Goal: Task Accomplishment & Management: Use online tool/utility

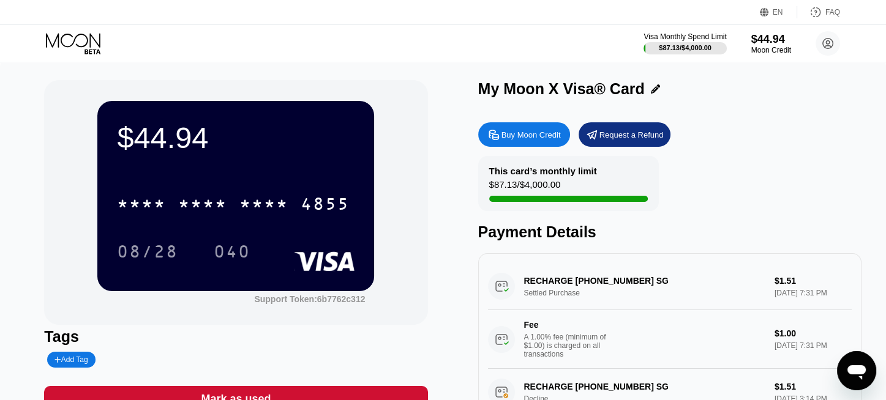
click at [274, 219] on div "* * * * * * * * * * * * 4855" at bounding box center [233, 204] width 247 height 31
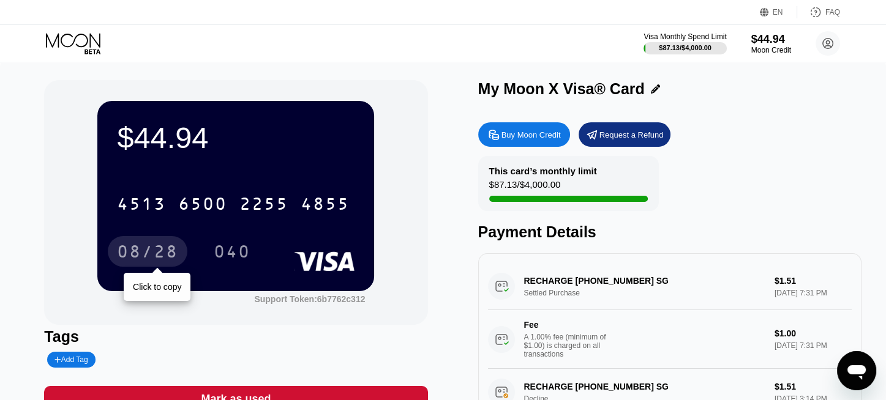
click at [162, 256] on div "08/28" at bounding box center [147, 254] width 61 height 20
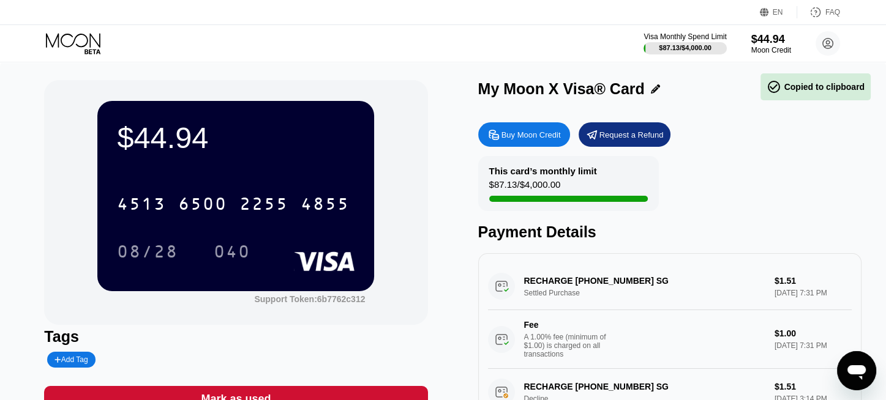
click at [244, 258] on div "040" at bounding box center [232, 254] width 37 height 20
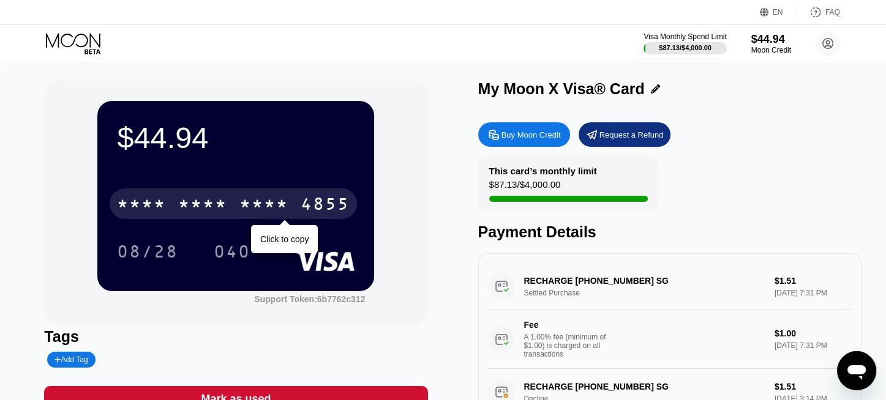
click at [184, 211] on div "* * * *" at bounding box center [202, 206] width 49 height 20
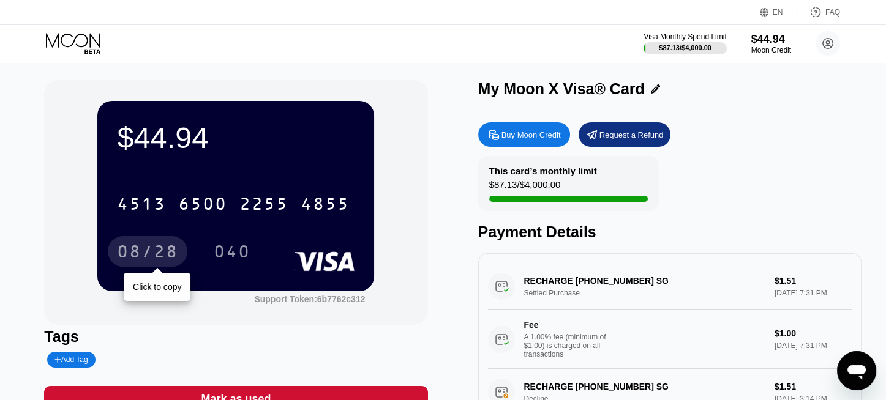
click at [152, 266] on div "08/28" at bounding box center [148, 251] width 80 height 31
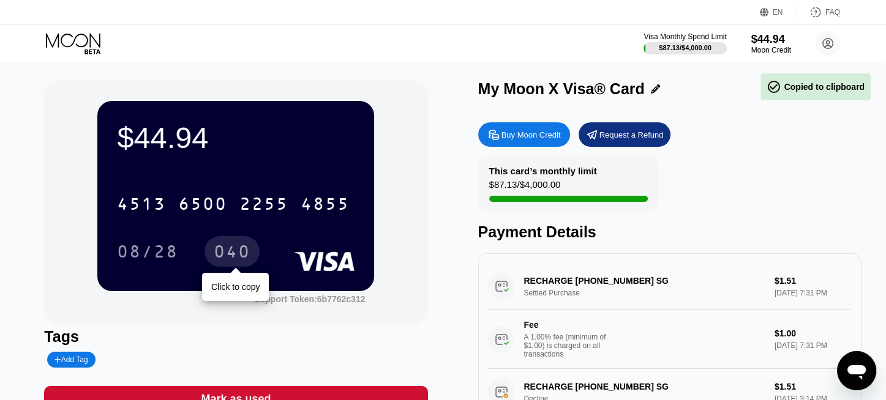
click at [225, 255] on div "040" at bounding box center [232, 254] width 37 height 20
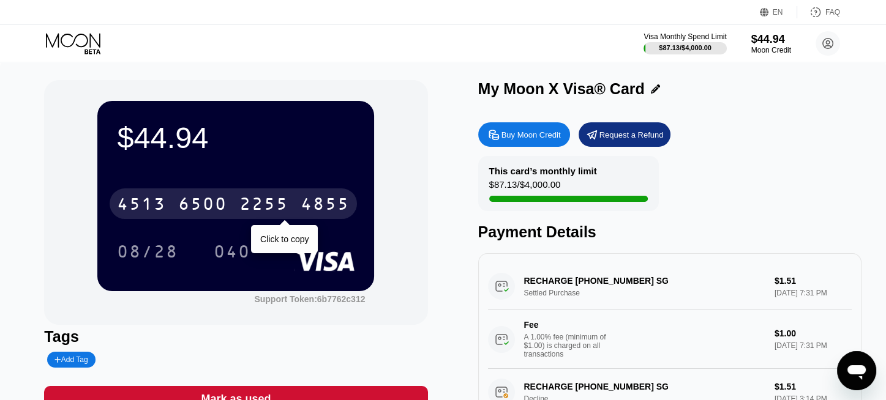
click at [172, 207] on div "[CREDIT_CARD_NUMBER]" at bounding box center [233, 204] width 247 height 31
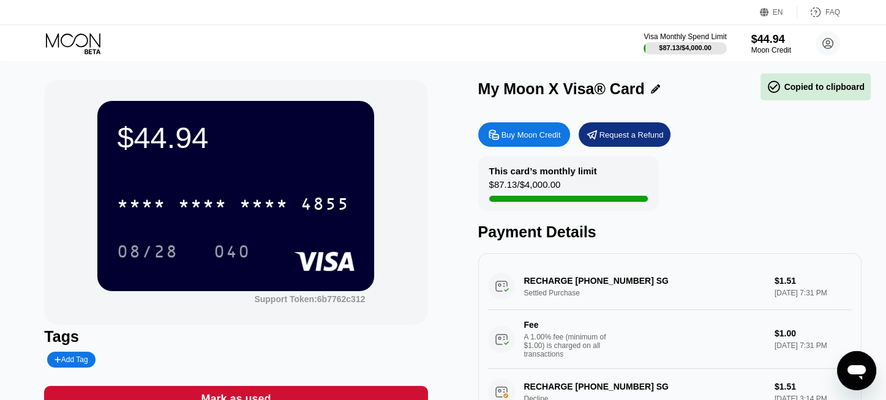
click at [135, 258] on div "08/28" at bounding box center [147, 254] width 61 height 20
